Goal: Task Accomplishment & Management: Complete application form

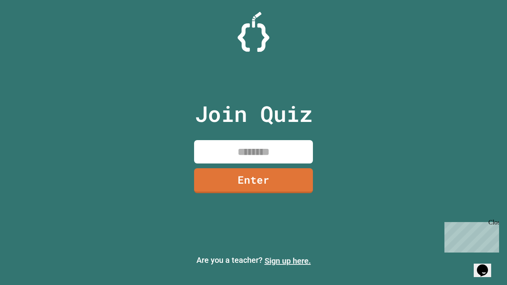
click at [288, 261] on link "Sign up here." at bounding box center [288, 261] width 46 height 10
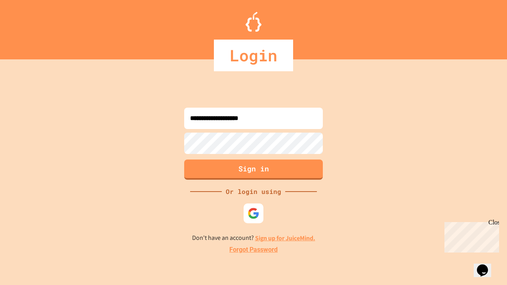
type input "**********"
